Goal: Information Seeking & Learning: Learn about a topic

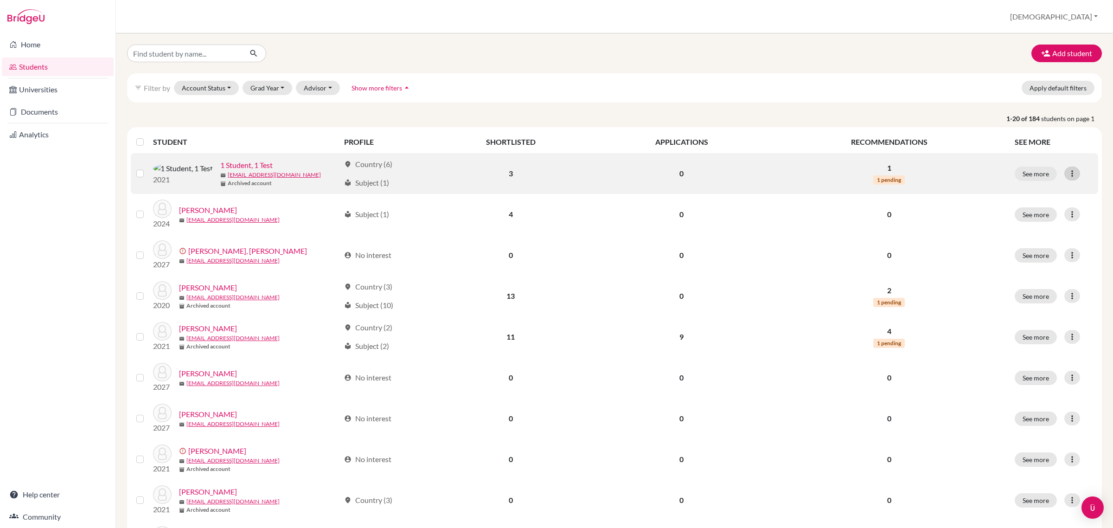
click at [1067, 174] on icon at bounding box center [1071, 173] width 9 height 9
click at [1020, 172] on button "See more" at bounding box center [1035, 173] width 42 height 14
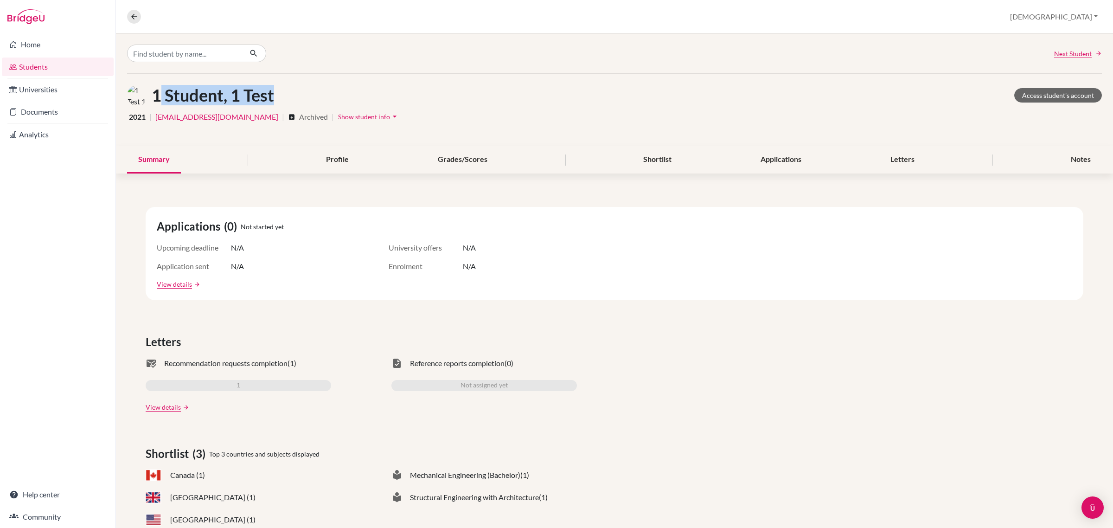
drag, startPoint x: 157, startPoint y: 97, endPoint x: 287, endPoint y: 112, distance: 131.5
click at [288, 95] on div "1 Student, 1 Test Access student's account" at bounding box center [614, 95] width 974 height 21
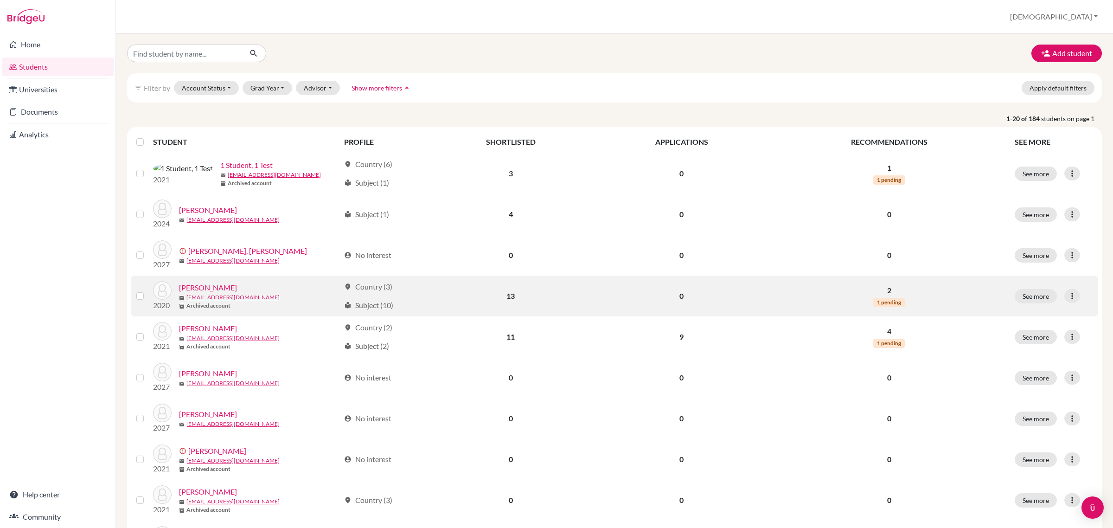
click at [223, 288] on link "Abou Hamya, Youssef" at bounding box center [208, 287] width 58 height 11
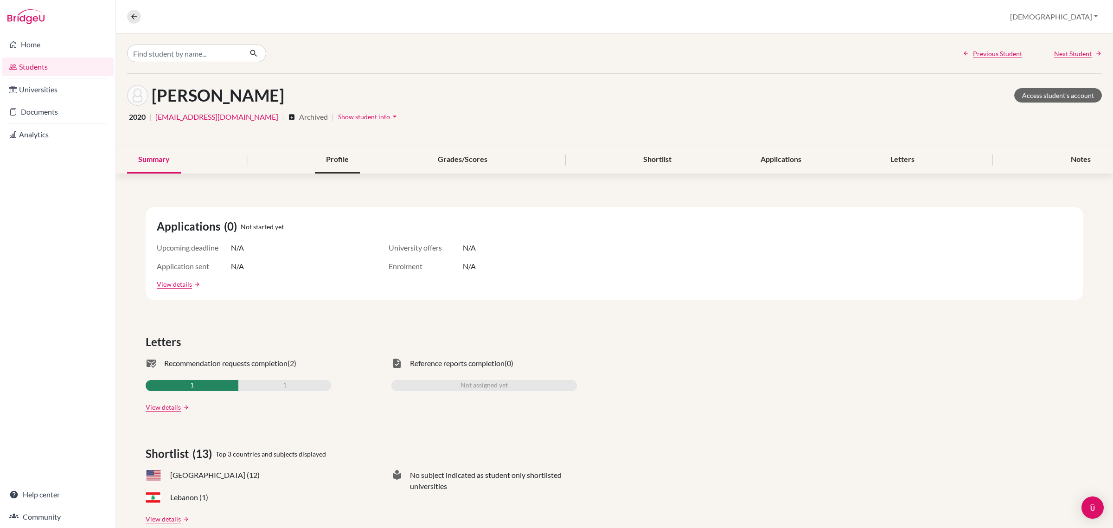
click at [316, 155] on div "Profile" at bounding box center [337, 159] width 45 height 27
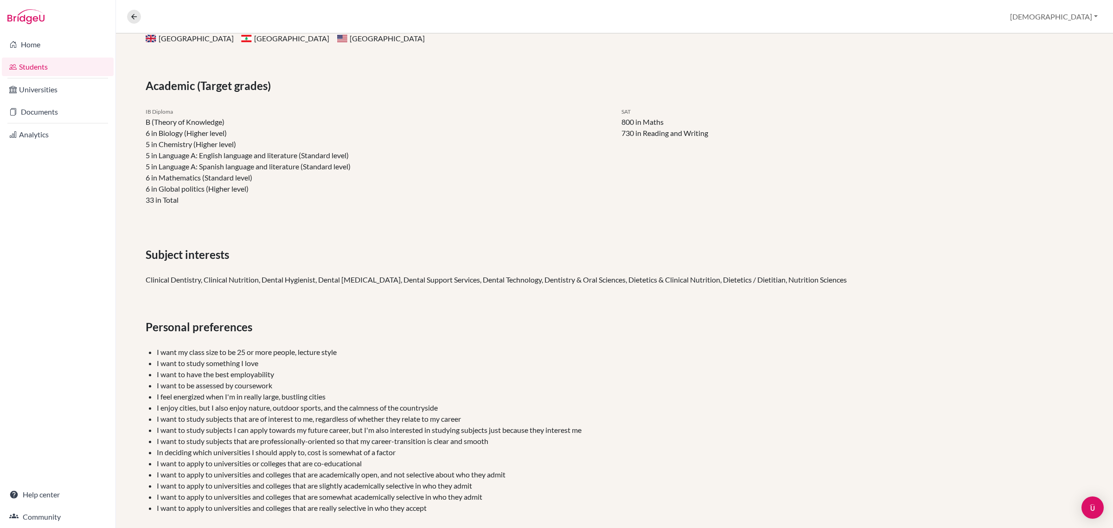
scroll to position [216, 0]
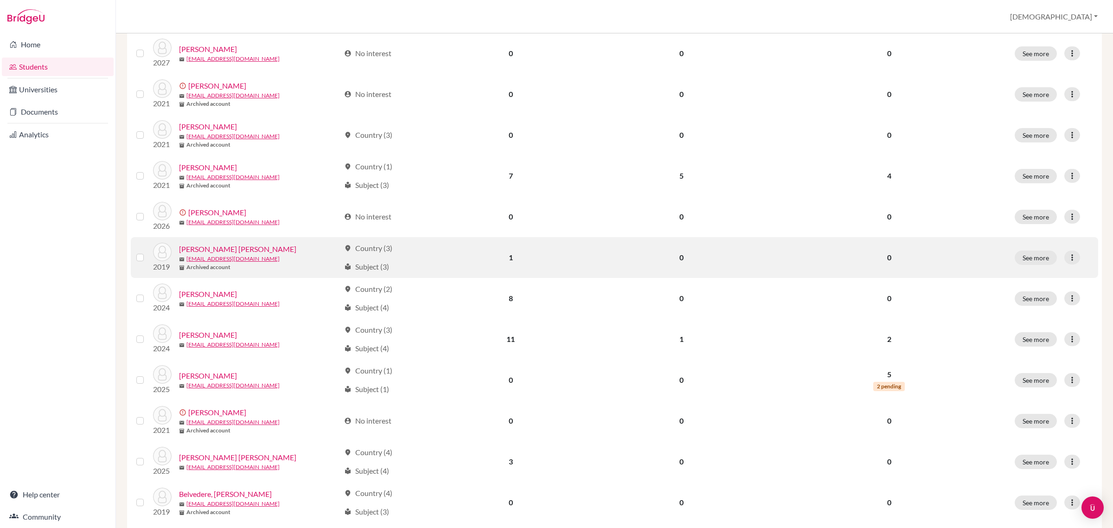
scroll to position [464, 0]
